Goal: Task Accomplishment & Management: Use online tool/utility

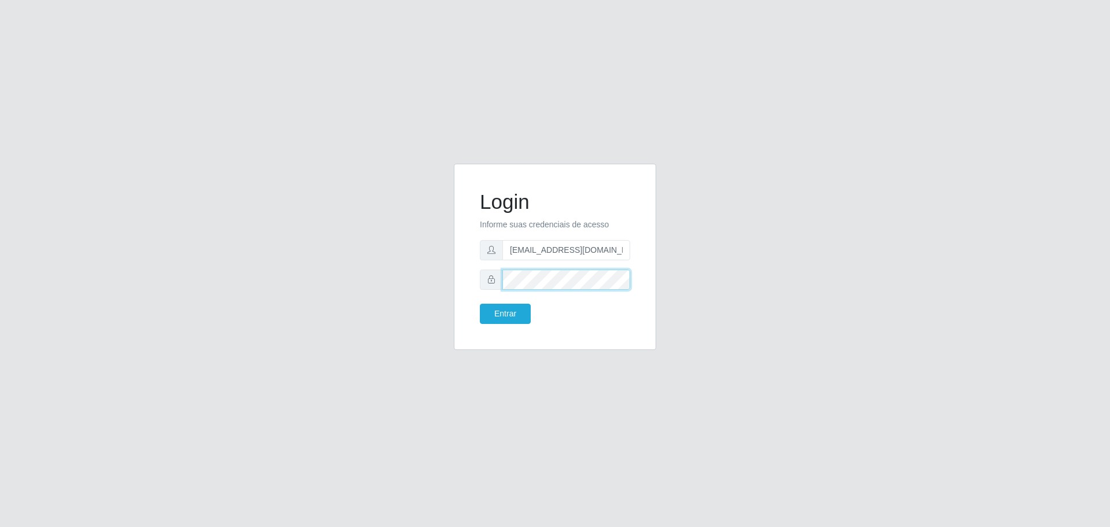
click at [428, 302] on div "Login Informe suas credenciais de acesso [EMAIL_ADDRESS][DOMAIN_NAME] Entrar" at bounding box center [554, 264] width 659 height 200
click at [495, 311] on button "Entrar" at bounding box center [505, 313] width 51 height 20
click at [502, 316] on button "Entrar" at bounding box center [505, 313] width 51 height 20
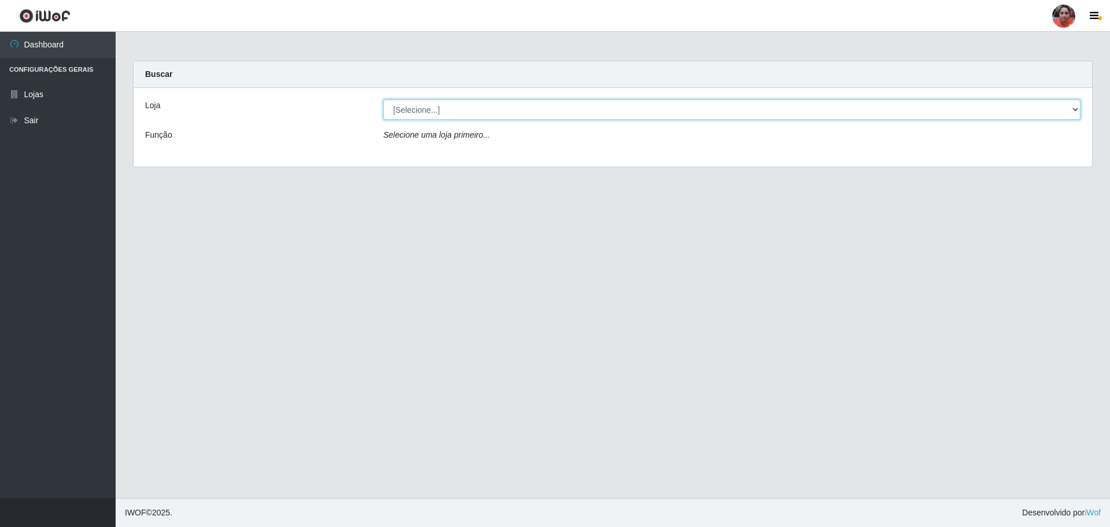
click at [1072, 108] on select "[Selecione...] Mar Vermelho - Loja 05" at bounding box center [731, 109] width 697 height 20
select select "252"
click at [383, 99] on select "[Selecione...] Mar Vermelho - Loja 05" at bounding box center [731, 109] width 697 height 20
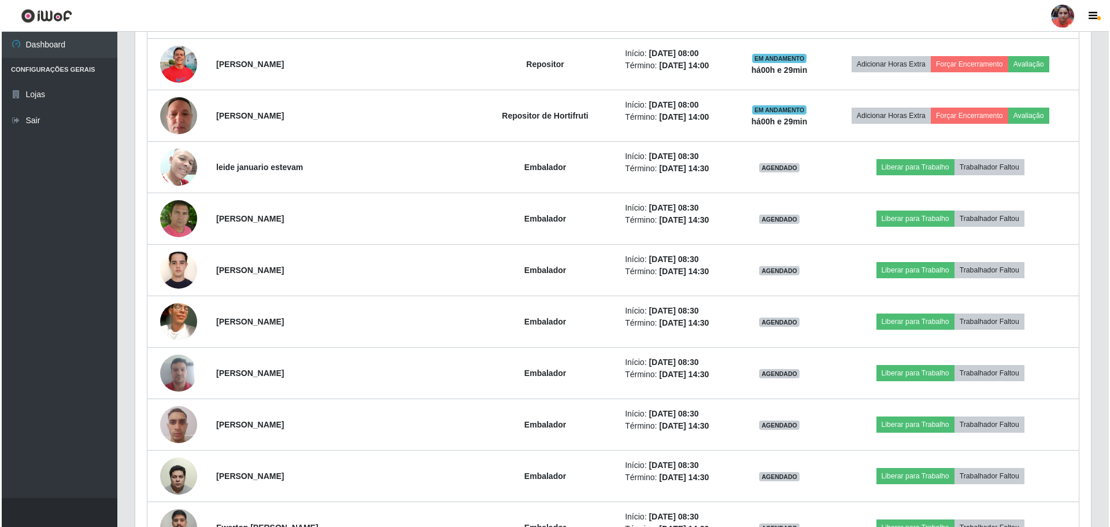
scroll to position [1328, 0]
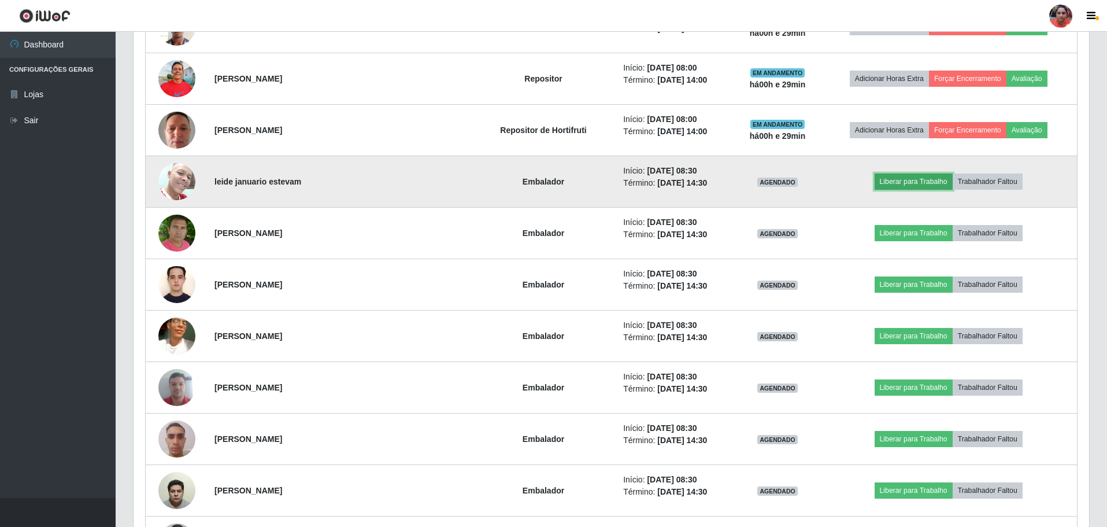
click at [883, 179] on button "Liberar para Trabalho" at bounding box center [914, 181] width 78 height 16
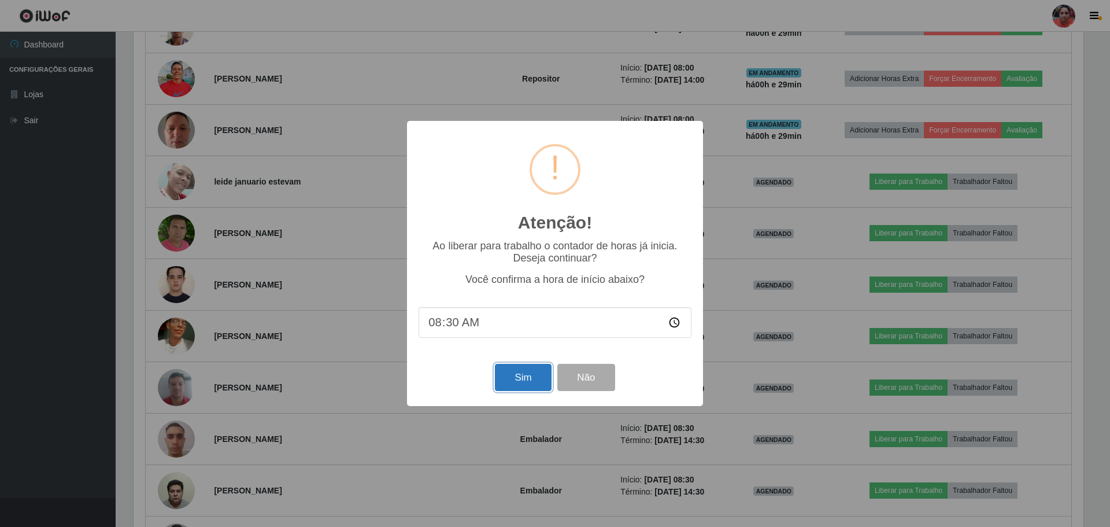
click at [517, 386] on button "Sim" at bounding box center [523, 377] width 56 height 27
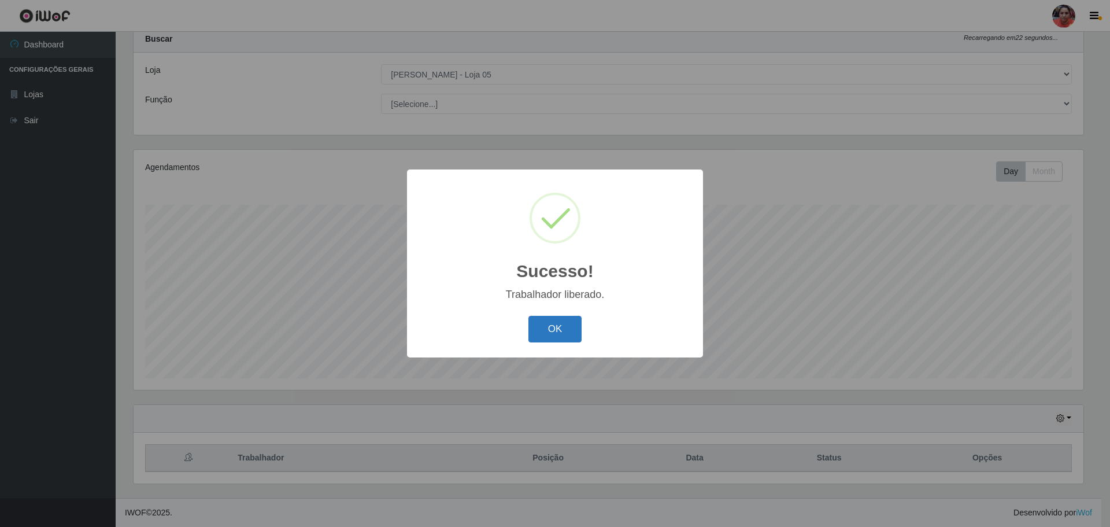
click at [555, 336] on button "OK" at bounding box center [555, 329] width 54 height 27
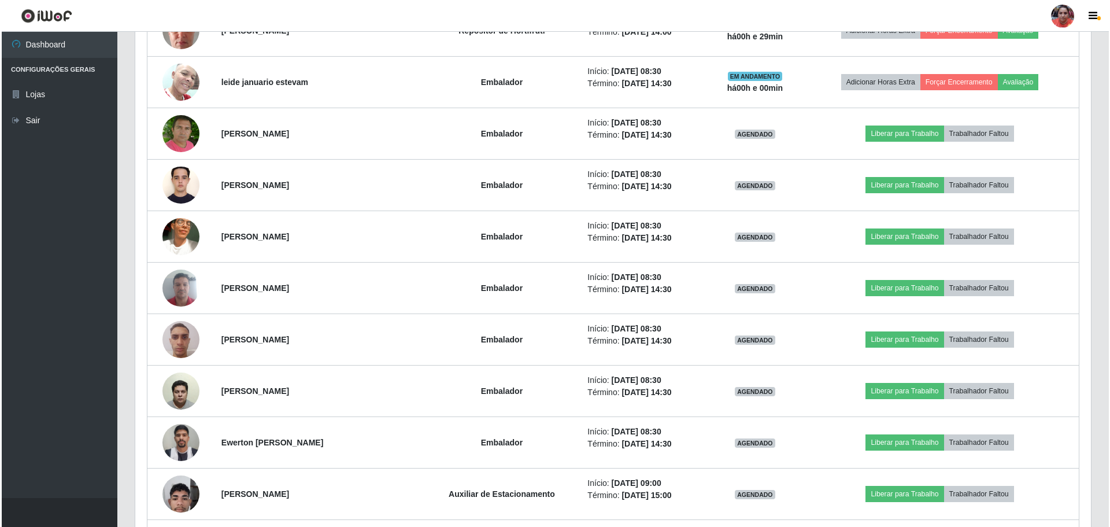
scroll to position [1433, 0]
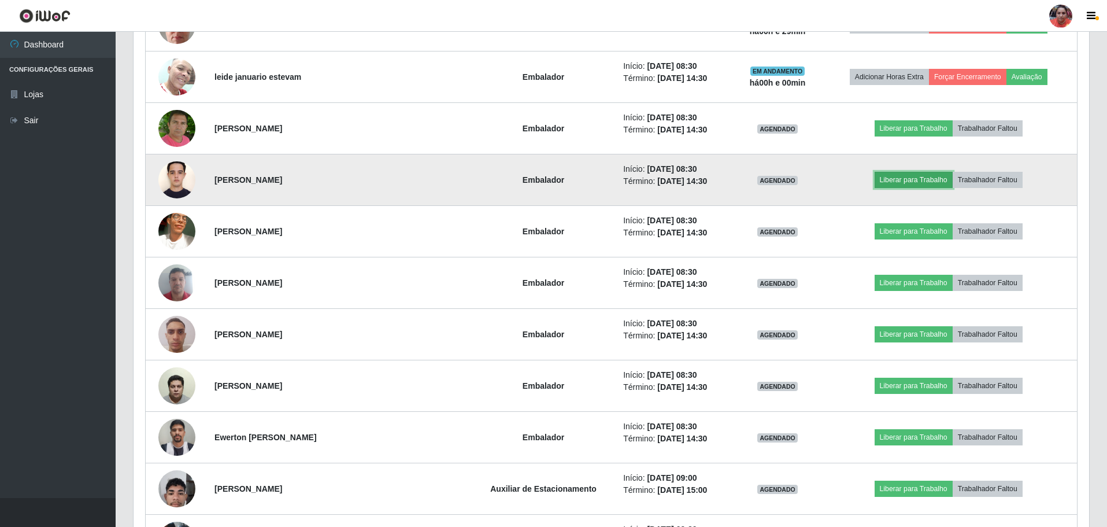
click at [924, 179] on button "Liberar para Trabalho" at bounding box center [914, 180] width 78 height 16
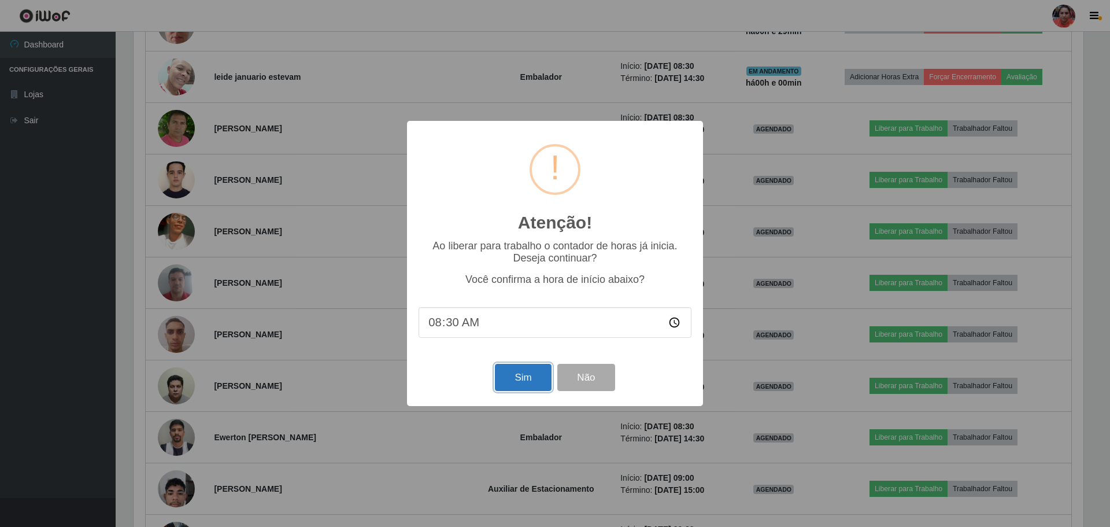
click at [527, 382] on button "Sim" at bounding box center [523, 377] width 56 height 27
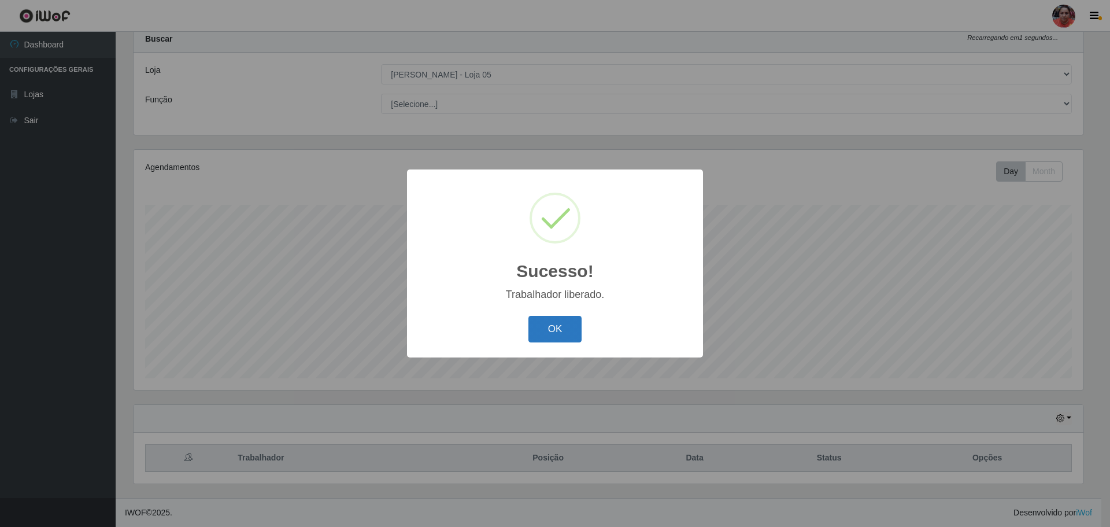
click at [554, 324] on button "OK" at bounding box center [555, 329] width 54 height 27
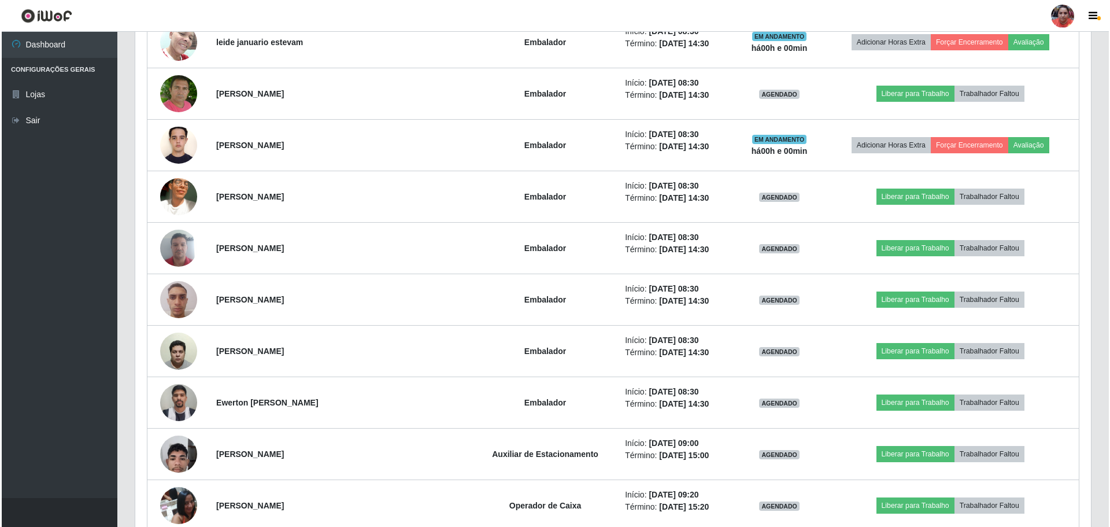
scroll to position [1490, 0]
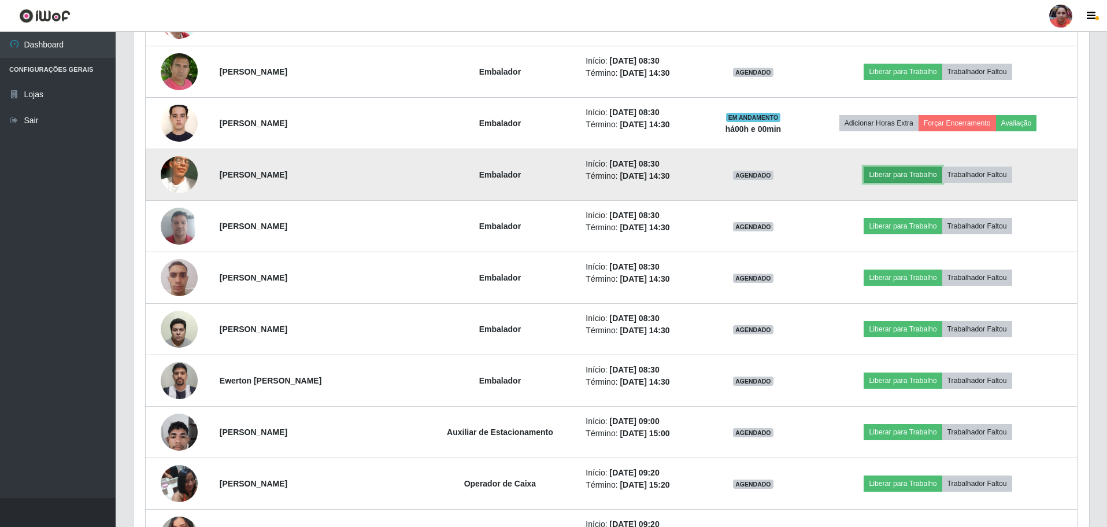
click at [910, 173] on button "Liberar para Trabalho" at bounding box center [903, 174] width 78 height 16
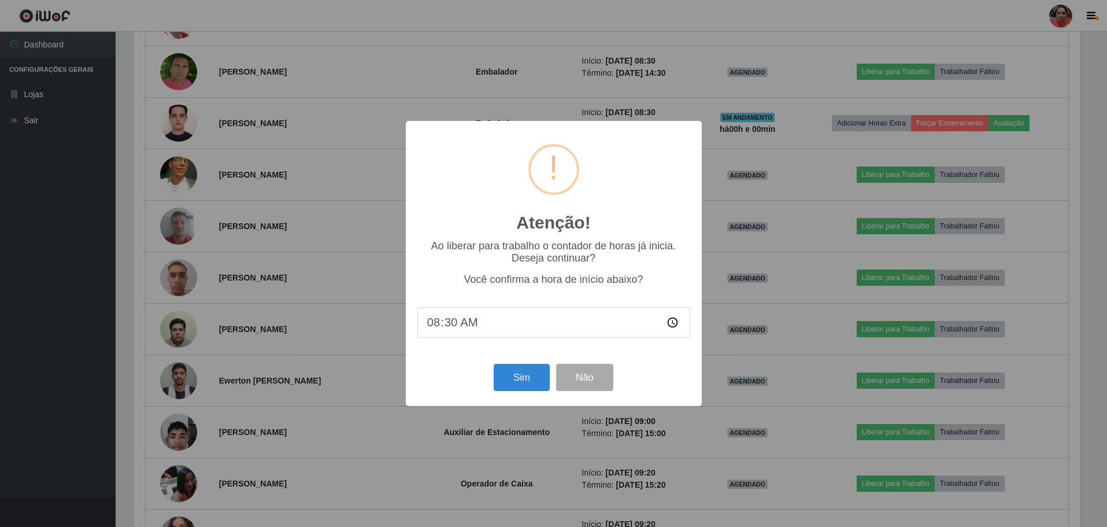
scroll to position [240, 950]
click at [534, 388] on button "Sim" at bounding box center [523, 377] width 56 height 27
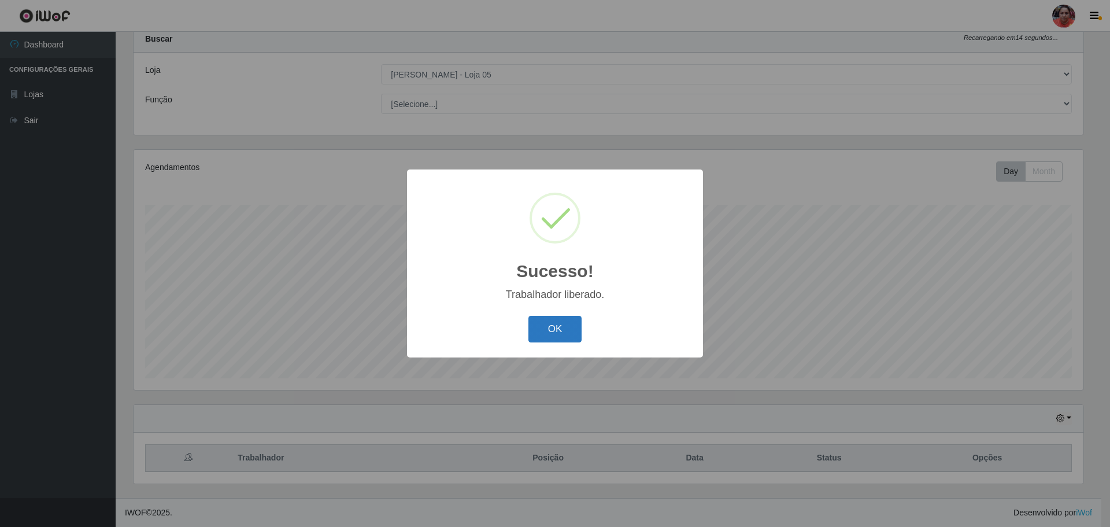
click at [575, 335] on button "OK" at bounding box center [555, 329] width 54 height 27
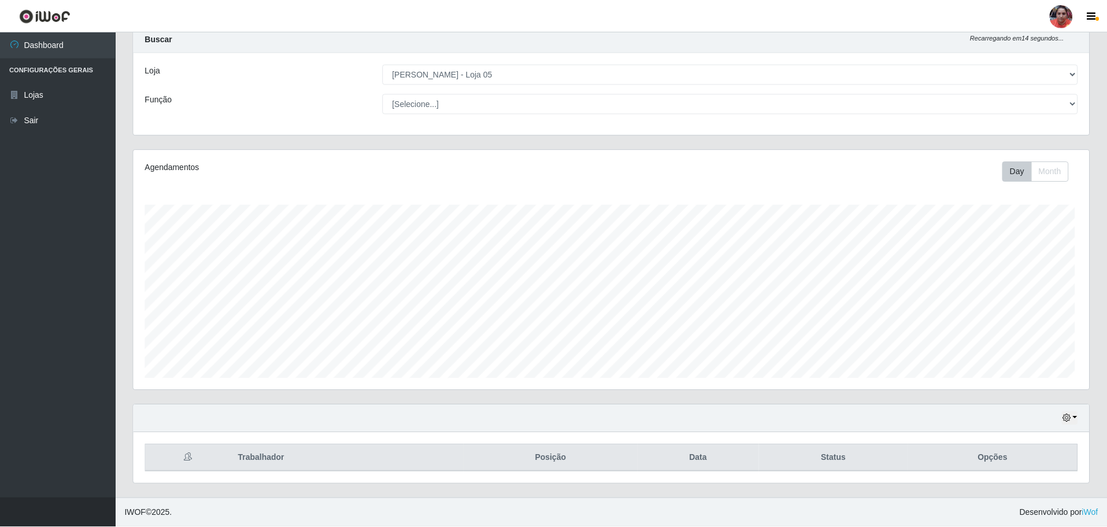
scroll to position [0, 0]
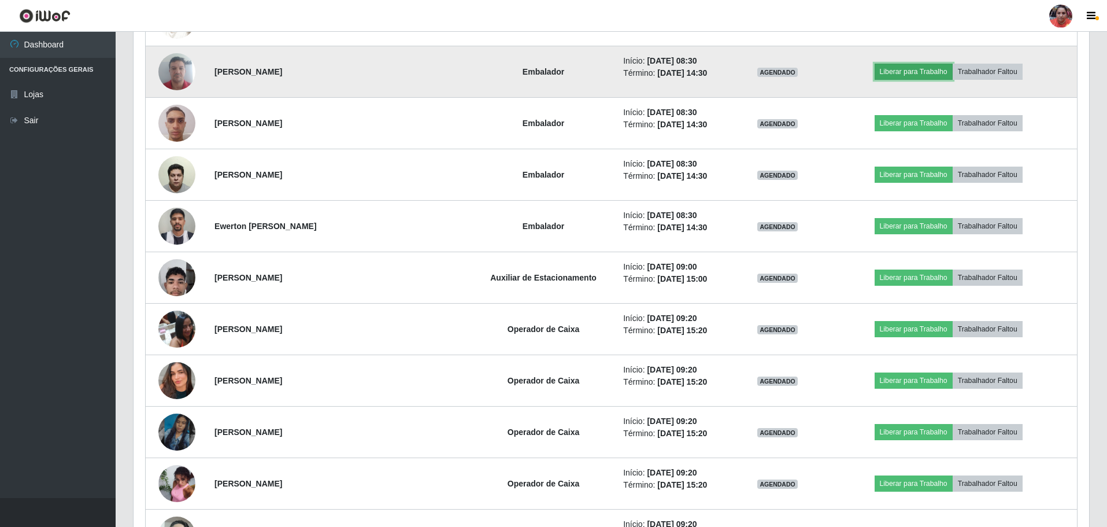
click at [906, 71] on button "Liberar para Trabalho" at bounding box center [914, 72] width 78 height 16
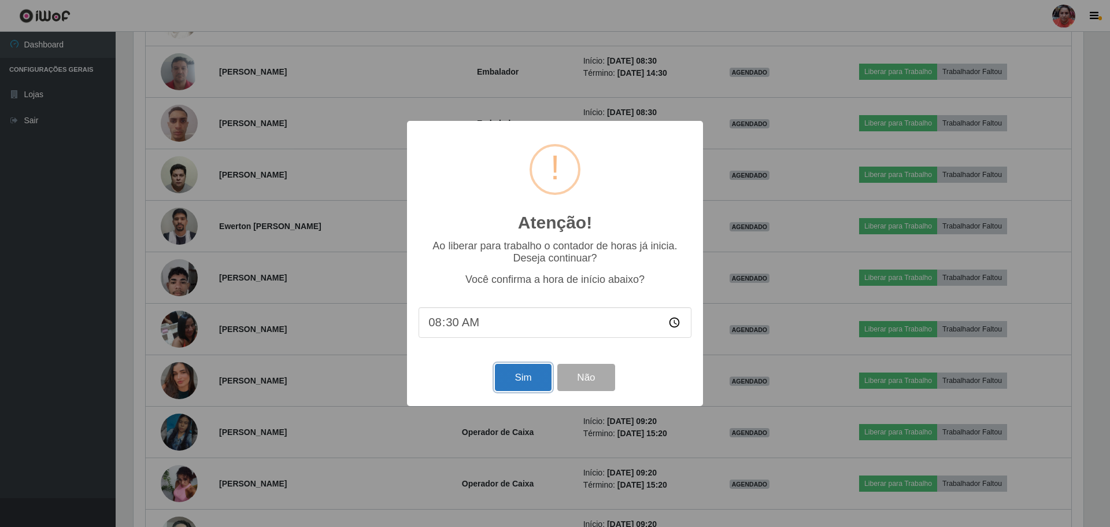
click at [532, 375] on button "Sim" at bounding box center [523, 377] width 56 height 27
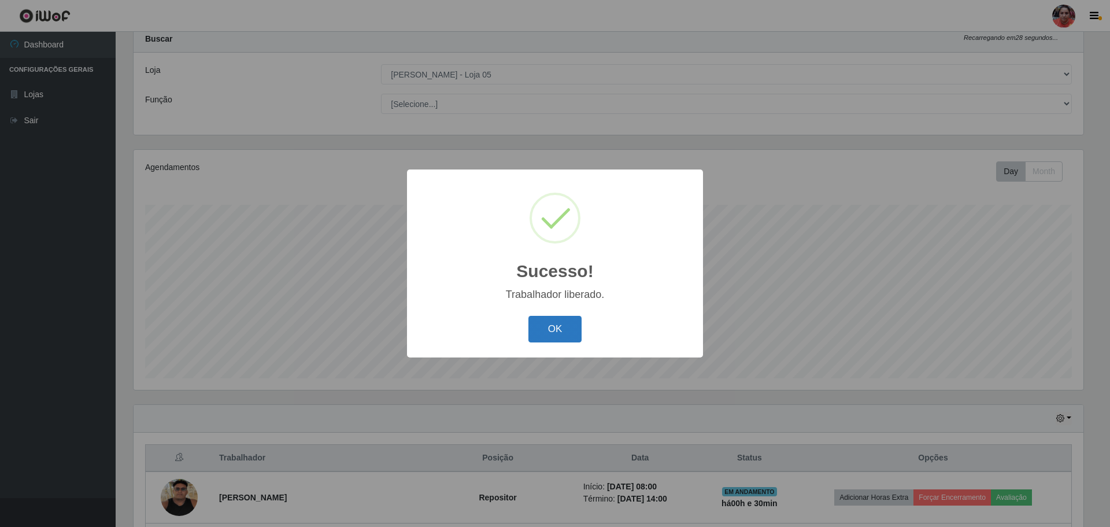
click at [570, 334] on button "OK" at bounding box center [555, 329] width 54 height 27
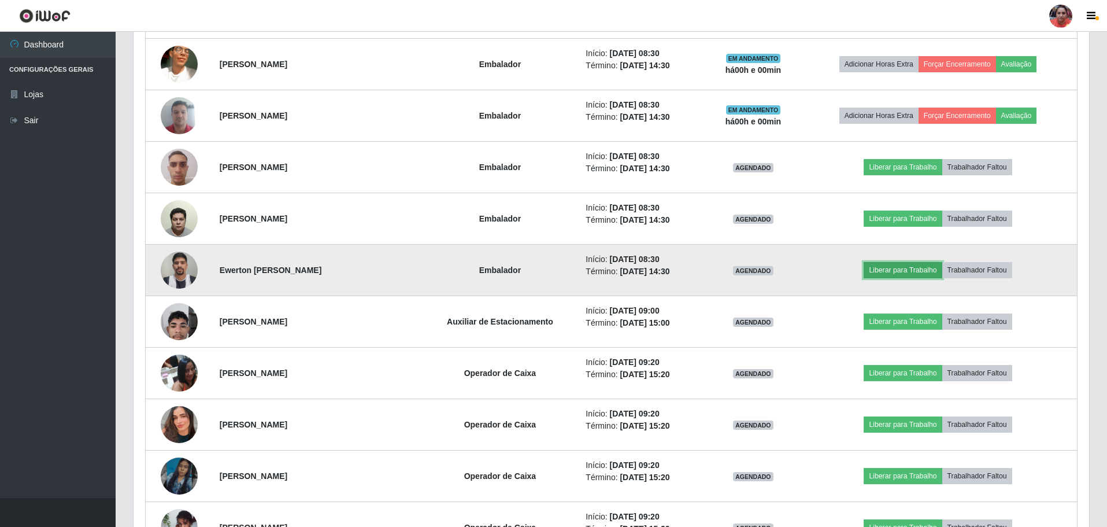
click at [901, 269] on button "Liberar para Trabalho" at bounding box center [903, 270] width 78 height 16
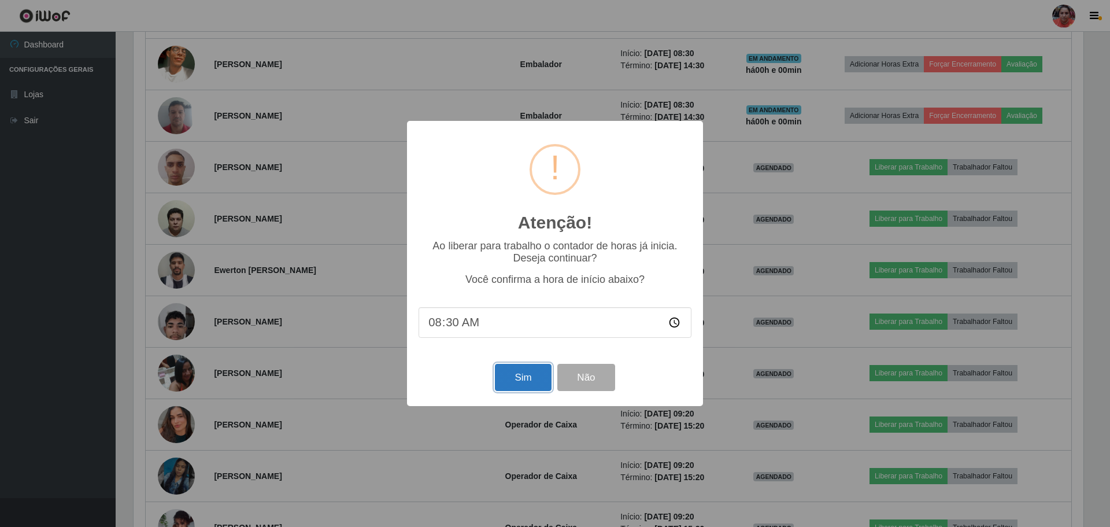
click at [521, 383] on button "Sim" at bounding box center [523, 377] width 56 height 27
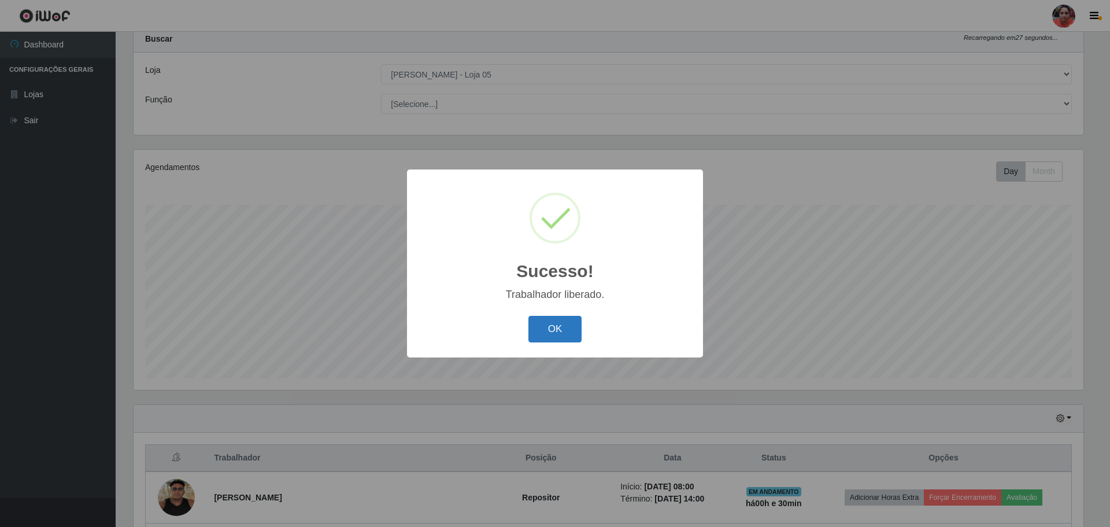
click at [555, 318] on button "OK" at bounding box center [555, 329] width 54 height 27
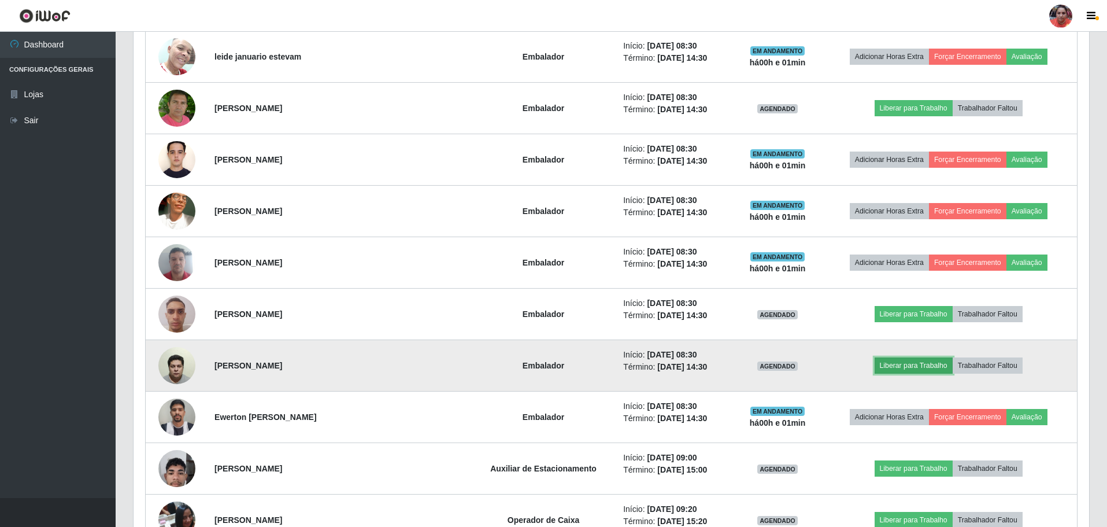
click at [936, 364] on button "Liberar para Trabalho" at bounding box center [914, 365] width 78 height 16
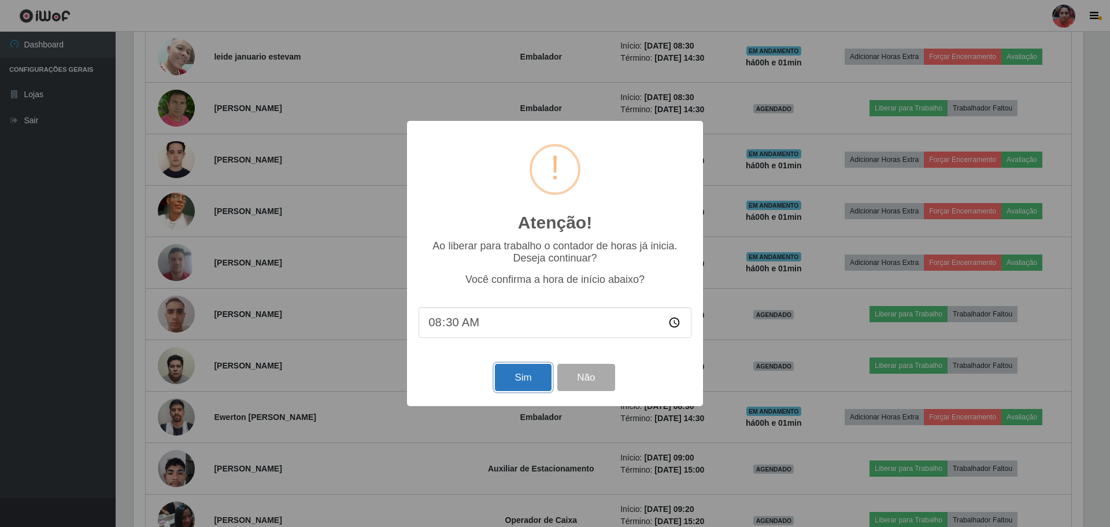
click at [511, 391] on button "Sim" at bounding box center [523, 377] width 56 height 27
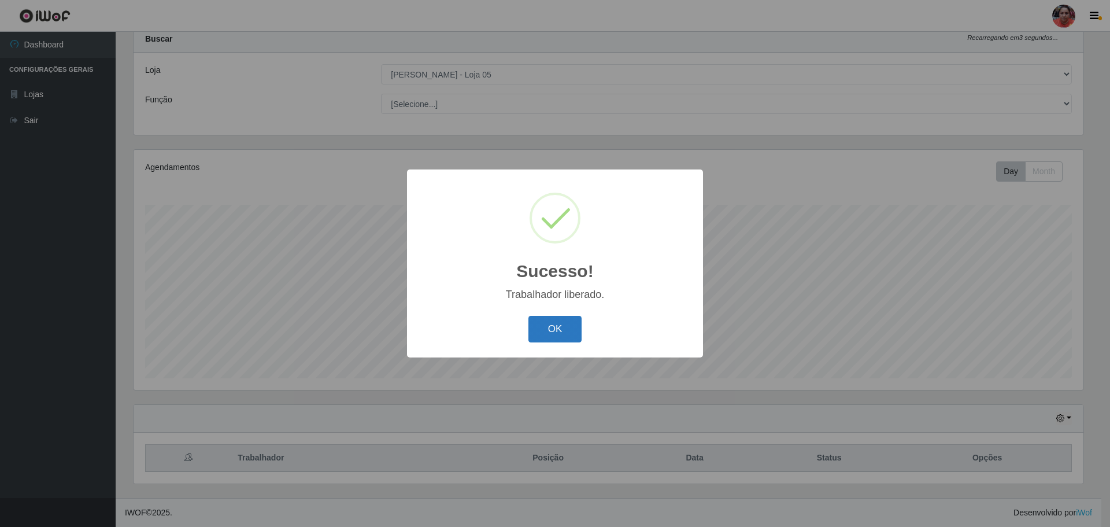
click at [566, 320] on button "OK" at bounding box center [555, 329] width 54 height 27
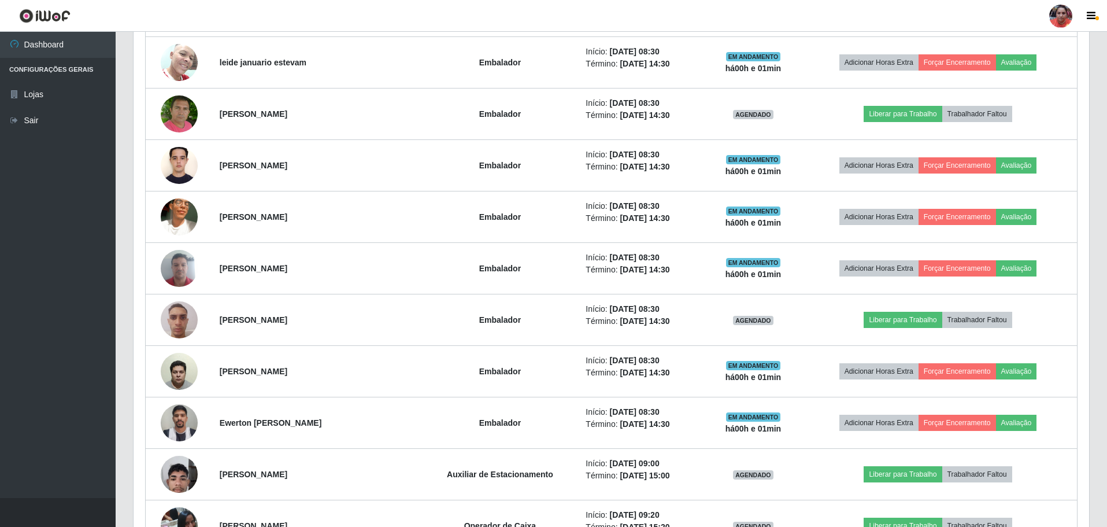
scroll to position [1477, 0]
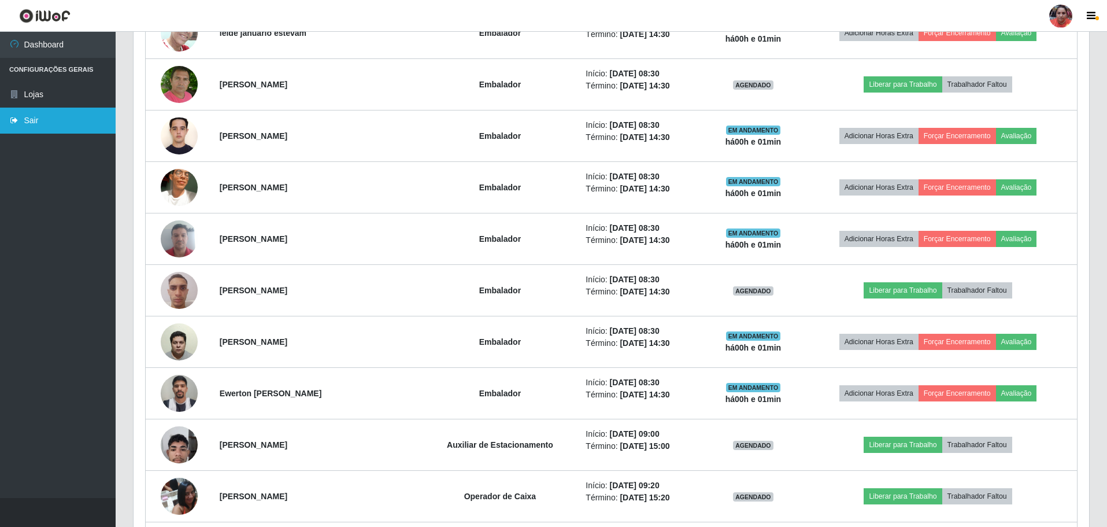
click at [51, 127] on link "Sair" at bounding box center [58, 121] width 116 height 26
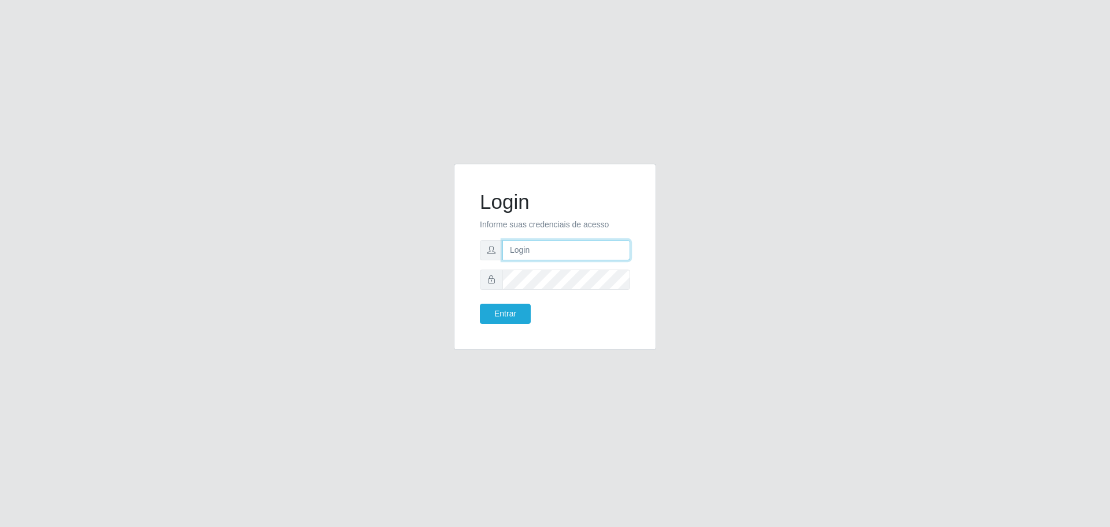
type input "[EMAIL_ADDRESS][DOMAIN_NAME]"
